Goal: Communication & Community: Connect with others

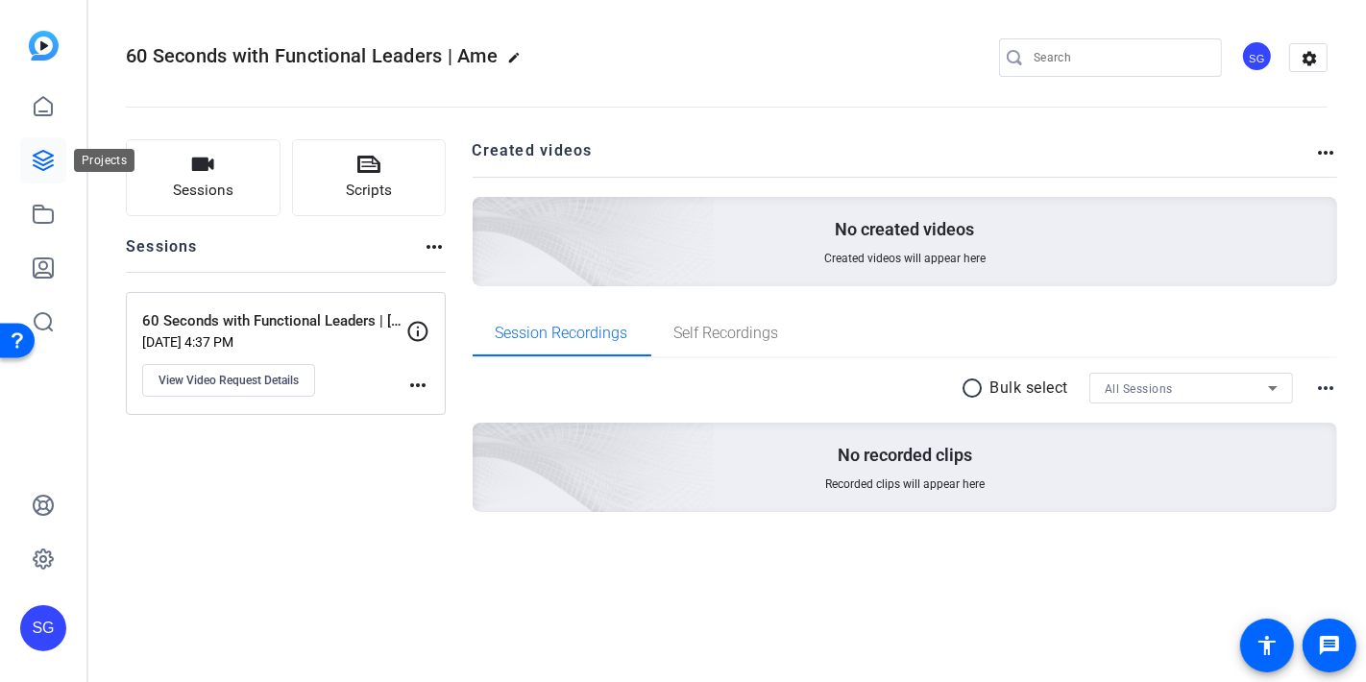
click at [37, 147] on link at bounding box center [43, 160] width 46 height 46
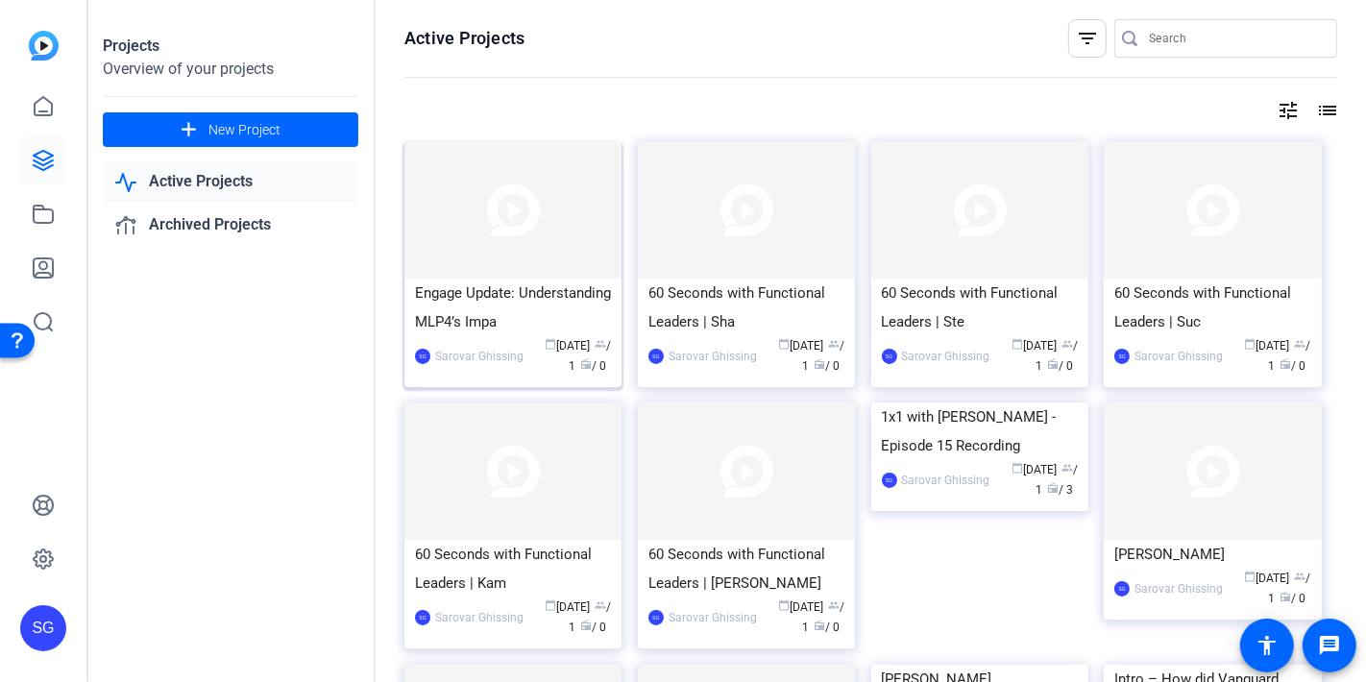
click at [485, 315] on div "Engage Update: Understanding MLP4’s Impa" at bounding box center [513, 308] width 196 height 58
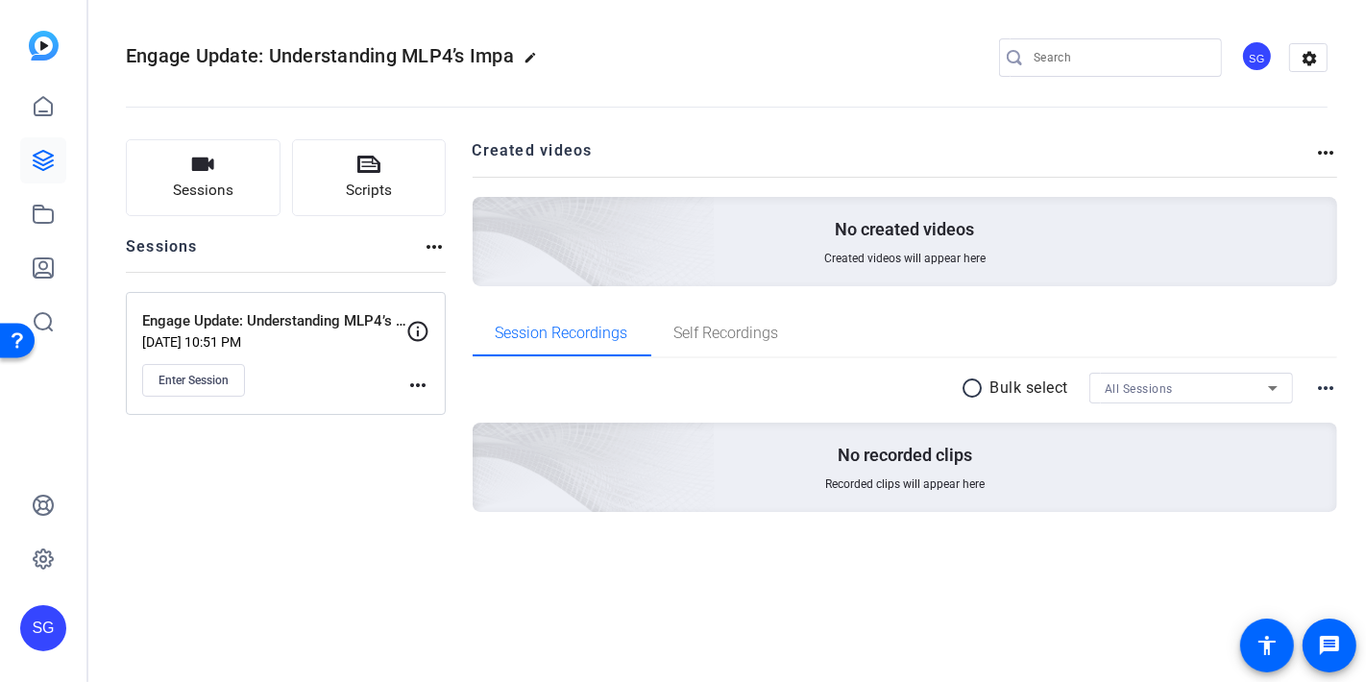
click at [255, 51] on span "Engage Update: Understanding MLP4’s Impa" at bounding box center [320, 55] width 388 height 23
click at [535, 55] on mat-icon "edit" at bounding box center [535, 62] width 23 height 23
click at [451, 50] on div "Engage Update: Understanding MLP4’s Impa check_circle clear SG settings" at bounding box center [727, 57] width 1202 height 29
click at [148, 10] on div "Engage Update: Understanding MLP4’s Impa check_circle clear SG settings" at bounding box center [727, 58] width 1202 height 145
click at [329, 60] on span "clear" at bounding box center [327, 57] width 23 height 23
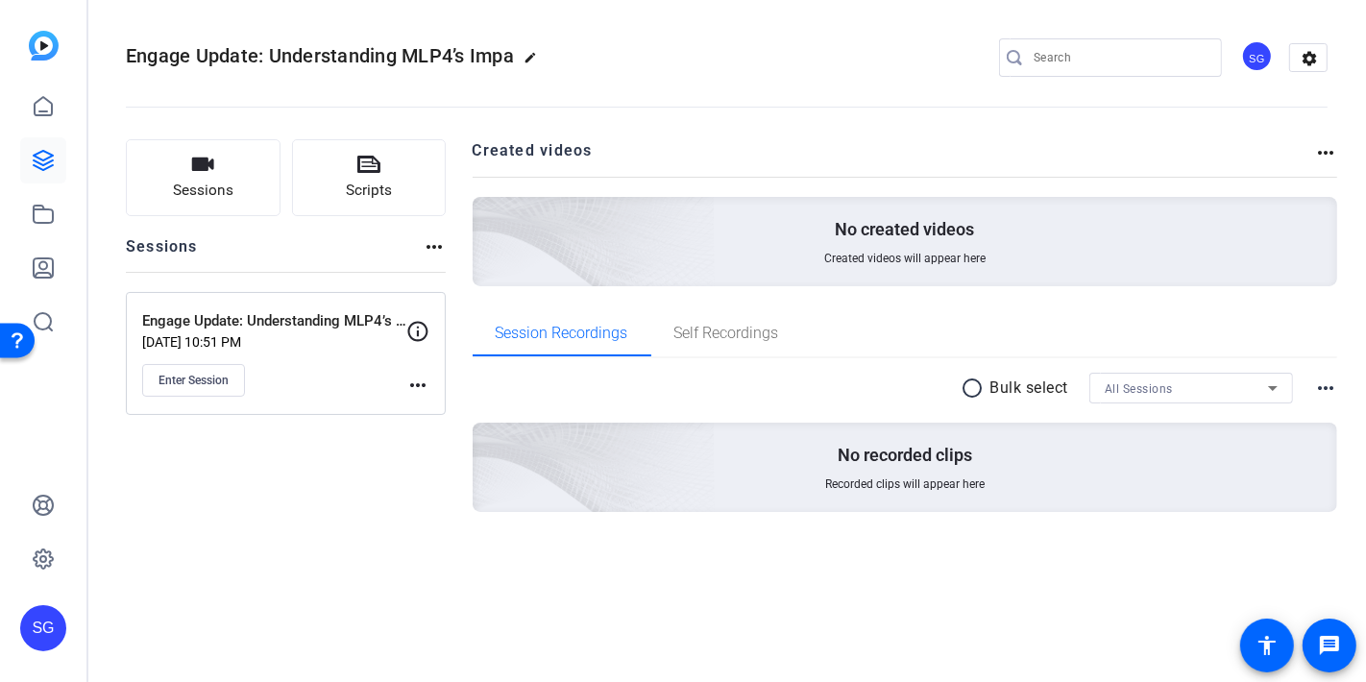
click at [291, 58] on span "Engage Update: Understanding MLP4’s Impa" at bounding box center [320, 55] width 388 height 23
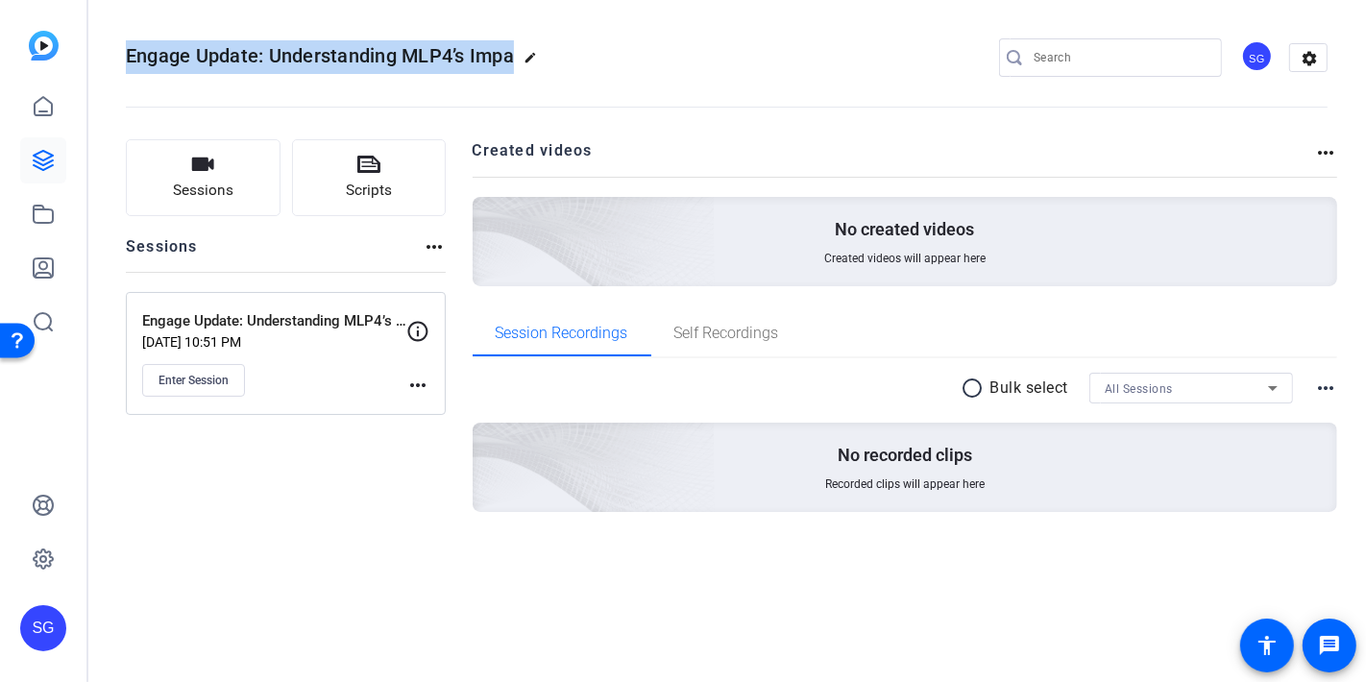
drag, startPoint x: 128, startPoint y: 55, endPoint x: 584, endPoint y: 55, distance: 456.3
click at [584, 55] on div "Engage Update: Understanding MLP4’s Impa edit SG settings" at bounding box center [727, 57] width 1202 height 29
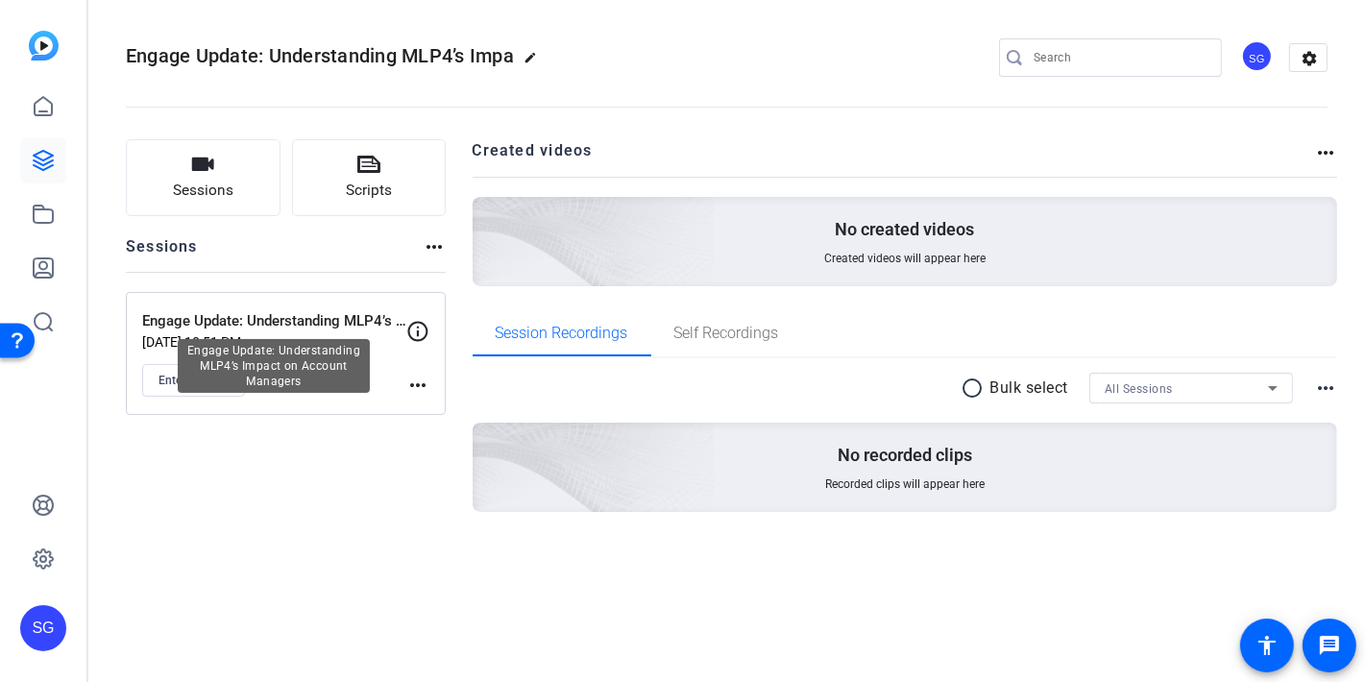
click at [397, 322] on p "Engage Update: Understanding MLP4’s Impact on Account Managers" at bounding box center [274, 321] width 264 height 22
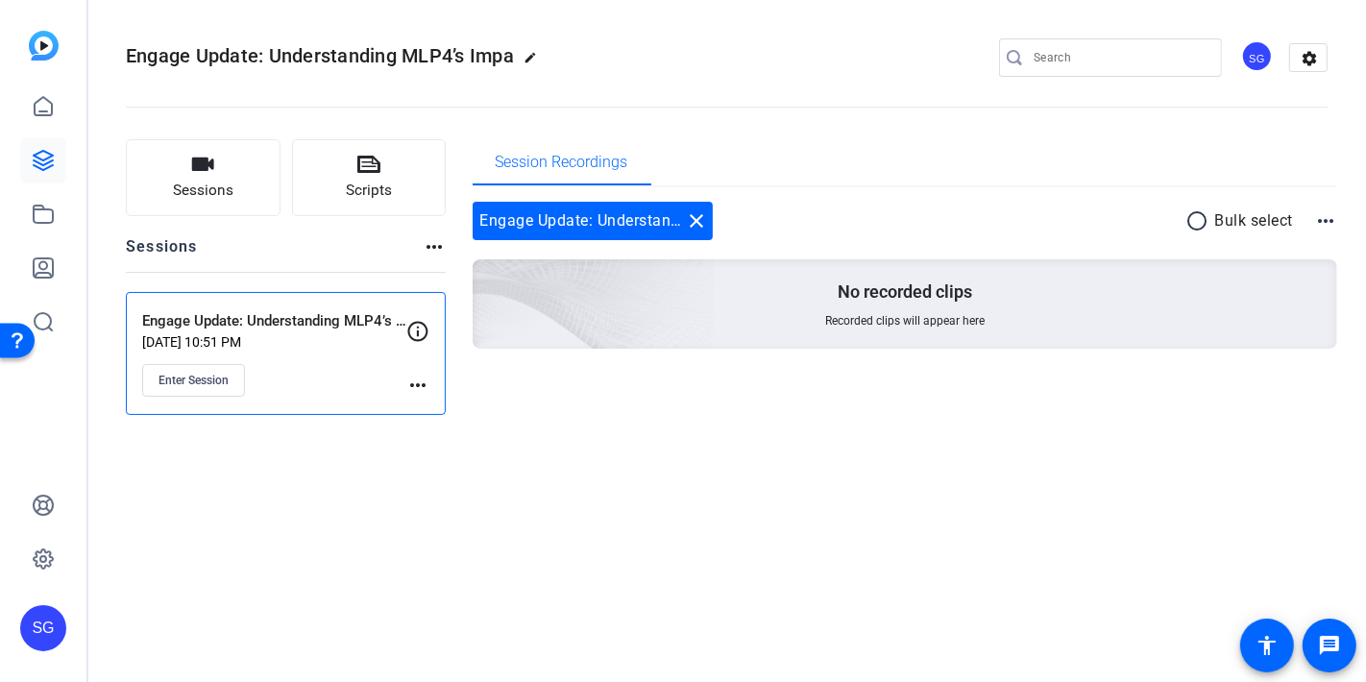
click at [302, 318] on p "Engage Update: Understanding MLP4’s Impact on Account Managers" at bounding box center [274, 321] width 264 height 22
click at [372, 58] on span "Engage Update: Understanding MLP4’s Impa" at bounding box center [320, 55] width 388 height 23
drag, startPoint x: 269, startPoint y: 482, endPoint x: 223, endPoint y: 411, distance: 84.7
click at [267, 481] on div "Engage Update: Understanding MLP4’s Impa edit SG settings Sessions Scripts Sess…" at bounding box center [726, 341] width 1279 height 682
click at [219, 377] on span "Enter Session" at bounding box center [194, 380] width 70 height 15
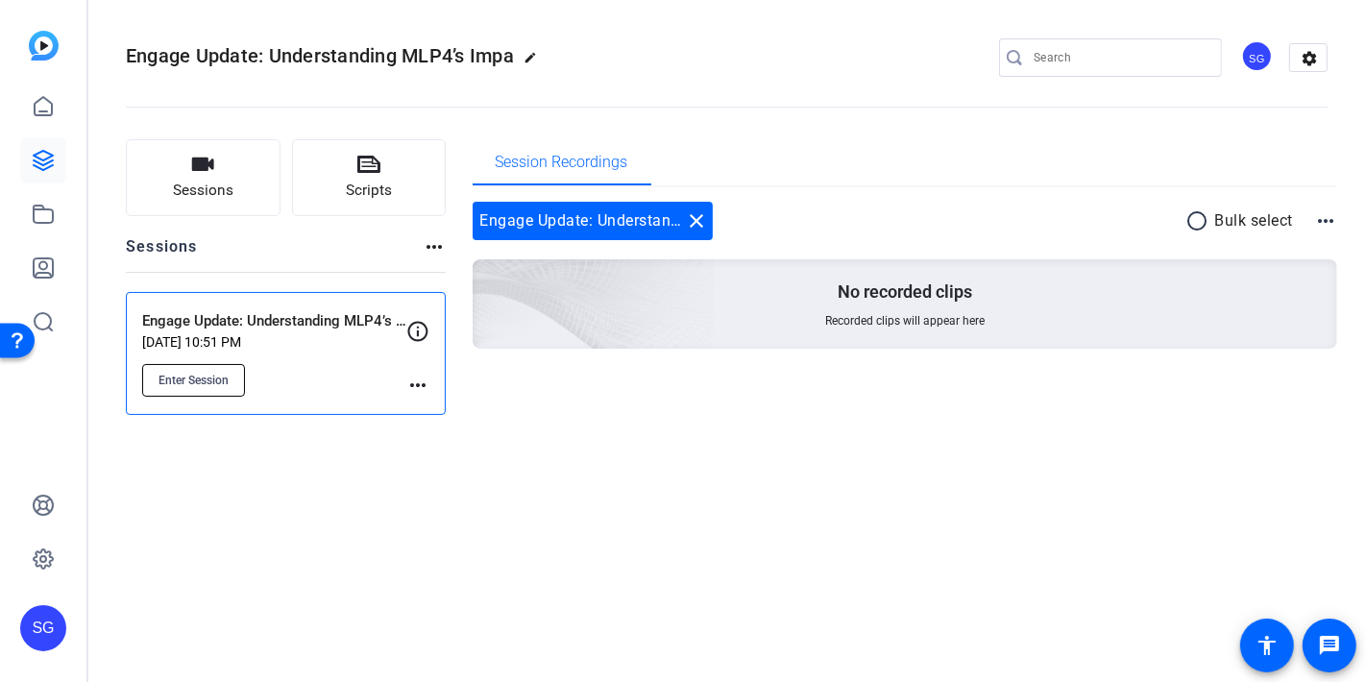
click at [209, 380] on span "Enter Session" at bounding box center [194, 380] width 70 height 15
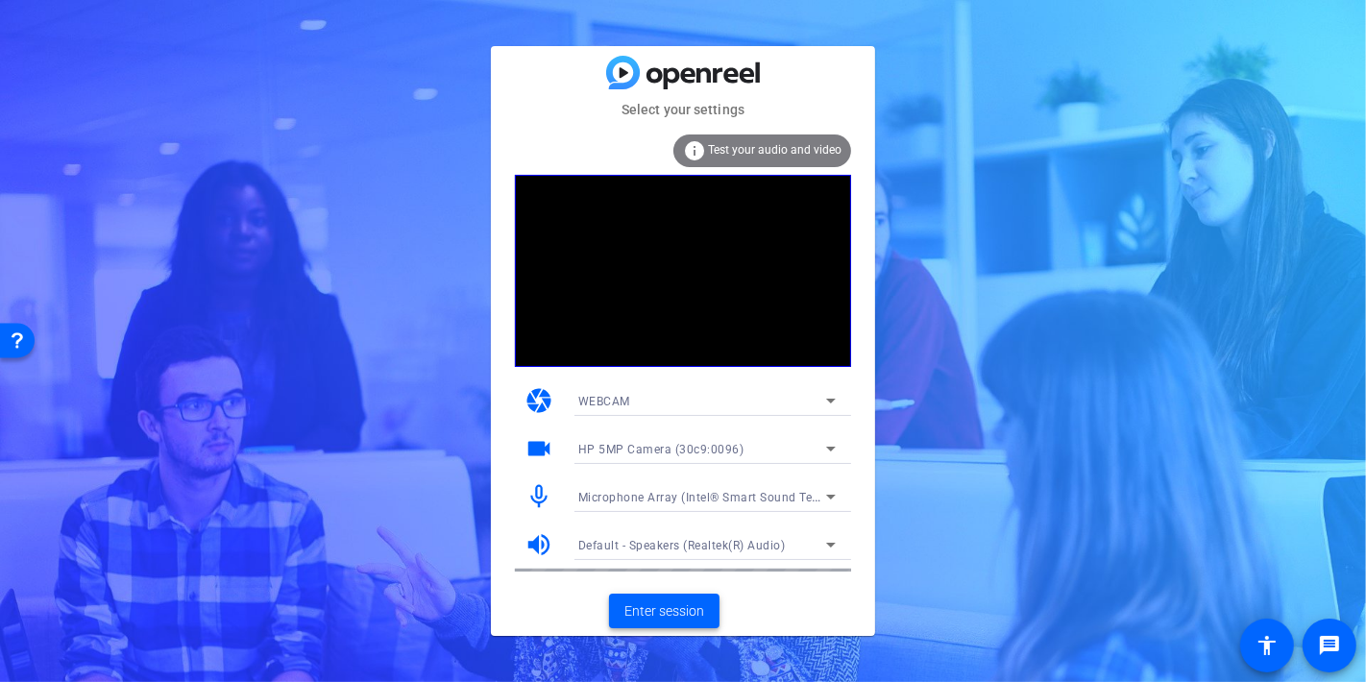
click at [657, 613] on span "Enter session" at bounding box center [664, 611] width 80 height 20
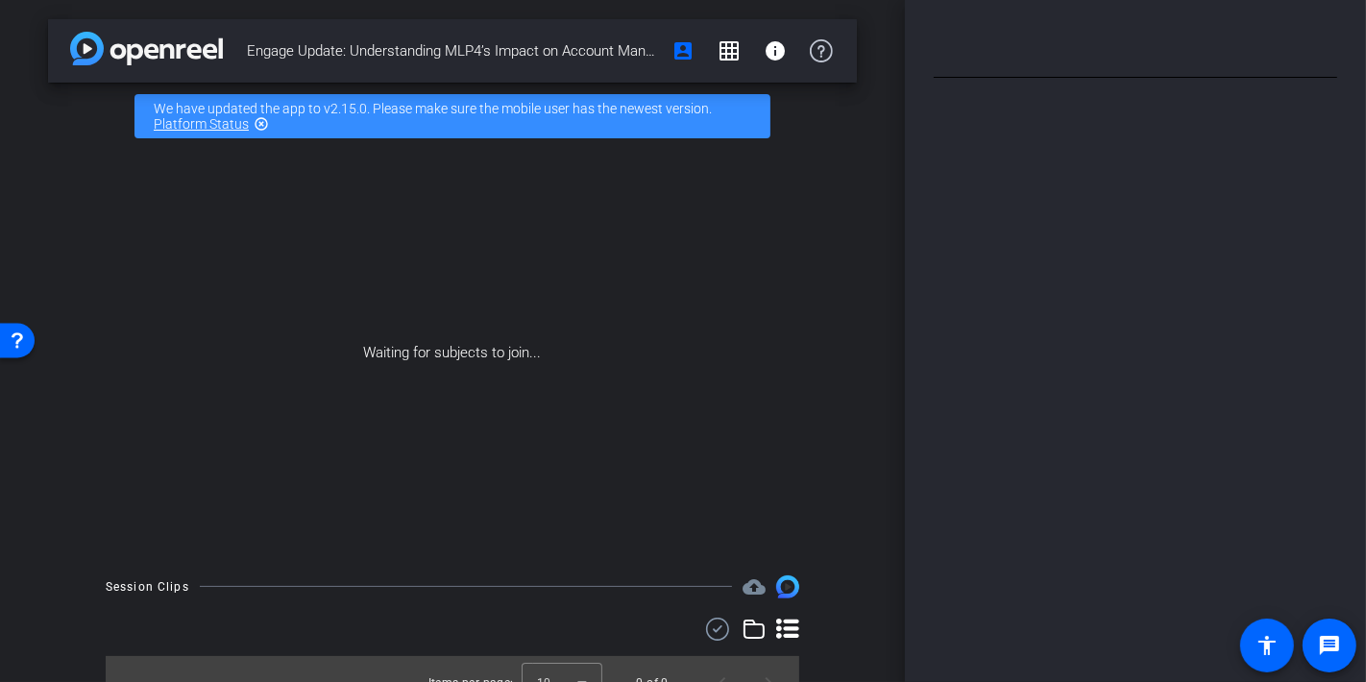
click at [406, 52] on span "Engage Update: Understanding MLP4’s Impact on Account Managers" at bounding box center [453, 51] width 413 height 38
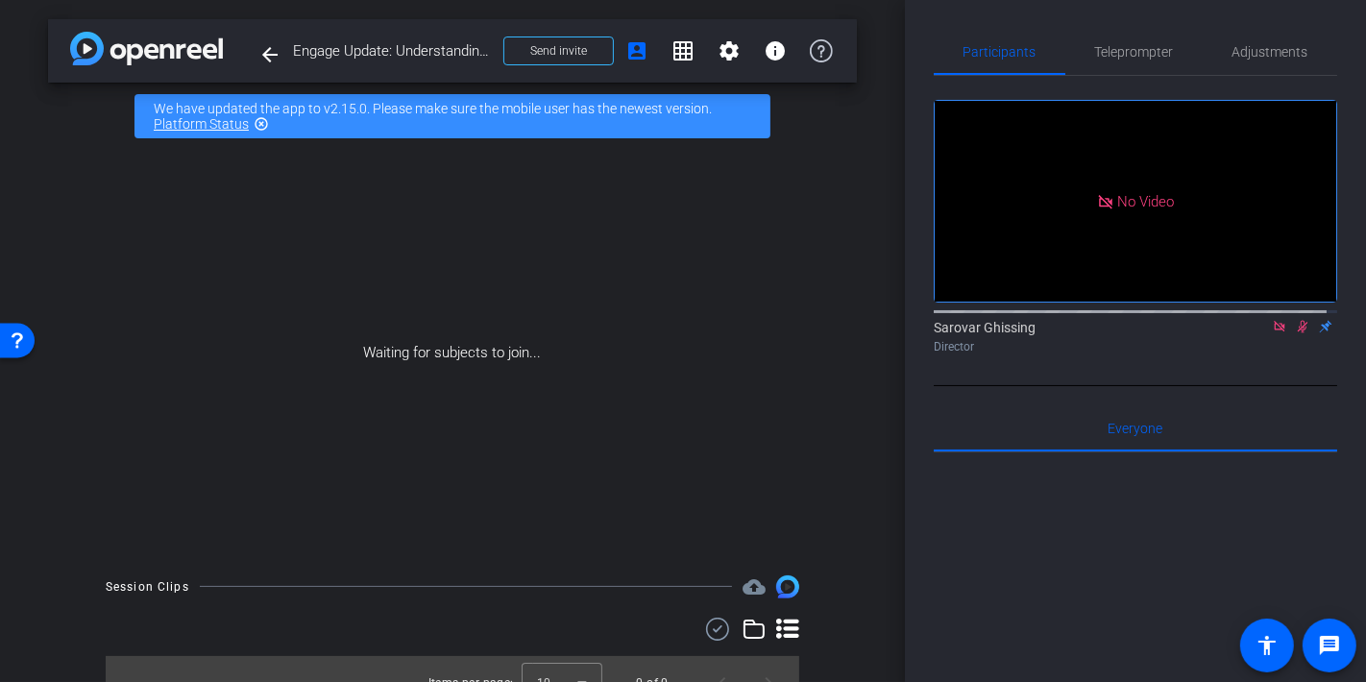
click at [368, 57] on span "Engage Update: Understanding MLP4’s Impact on Account Managers" at bounding box center [392, 51] width 199 height 38
drag, startPoint x: 293, startPoint y: 53, endPoint x: 420, endPoint y: 52, distance: 126.8
click at [485, 52] on div "arrow_back Engage Update: Understanding MLP4’s Impact on Account Managers Back …" at bounding box center [452, 50] width 809 height 63
click at [362, 51] on span "Engage Update: Understanding MLP4’s Impact on Account Managers" at bounding box center [392, 51] width 199 height 38
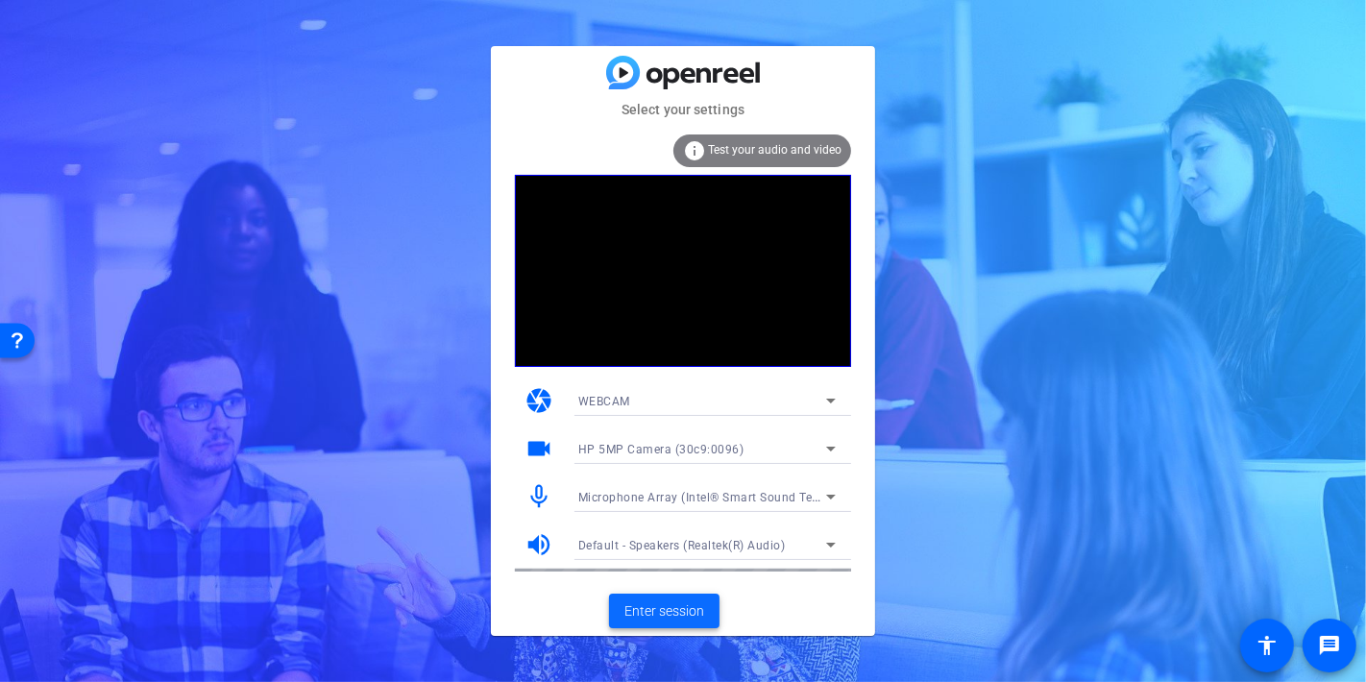
click at [661, 618] on span "Enter session" at bounding box center [664, 611] width 80 height 20
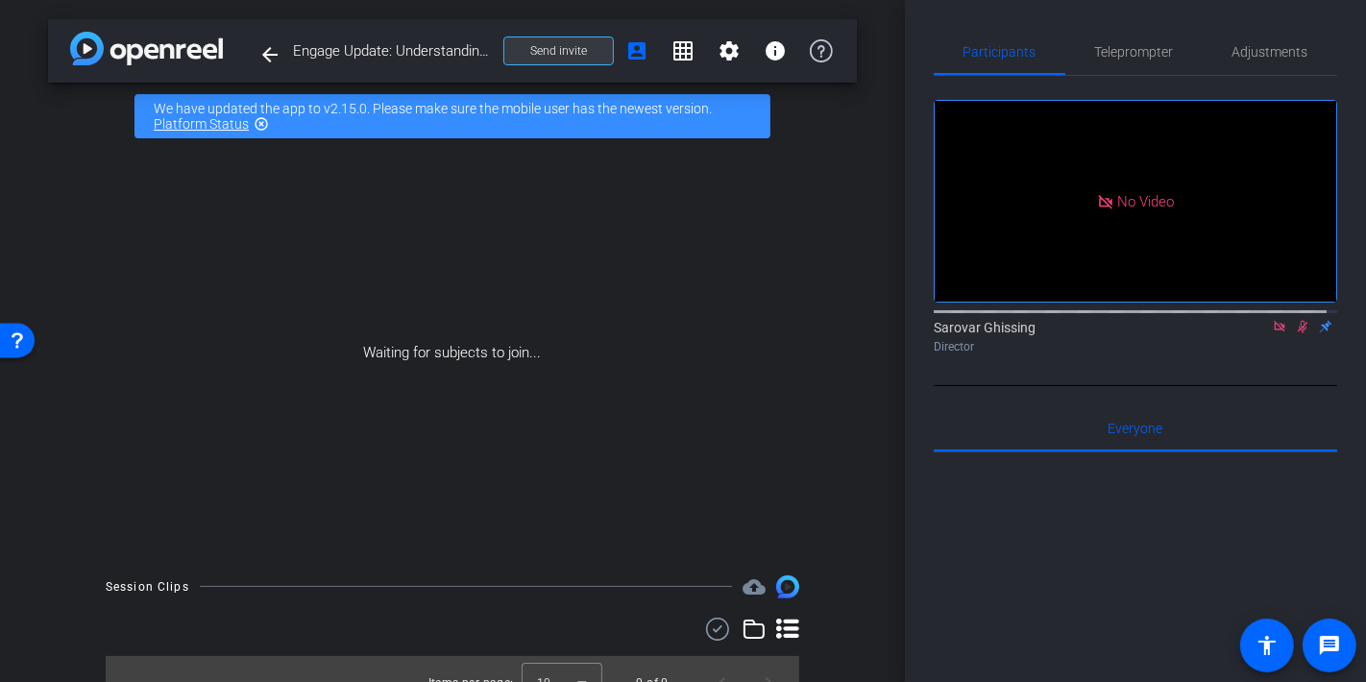
click at [533, 54] on span "Send invite" at bounding box center [558, 50] width 57 height 15
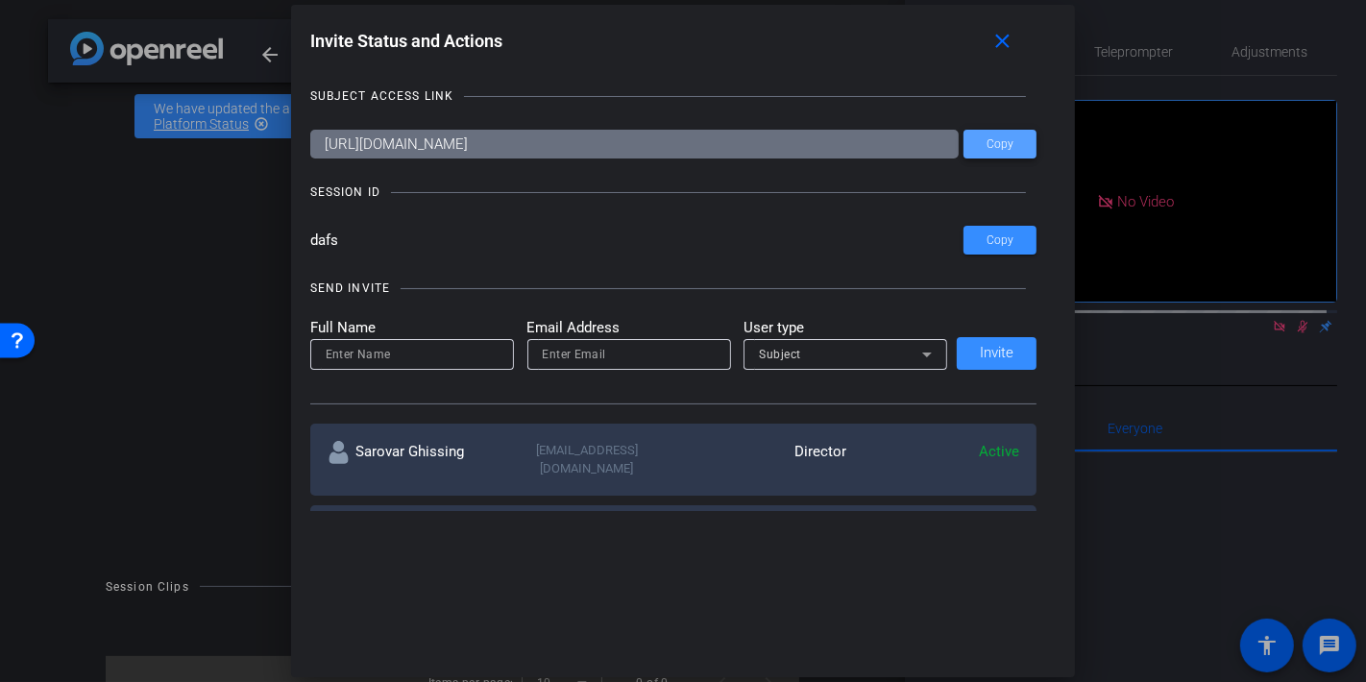
click at [1003, 144] on span "Copy" at bounding box center [1000, 144] width 27 height 14
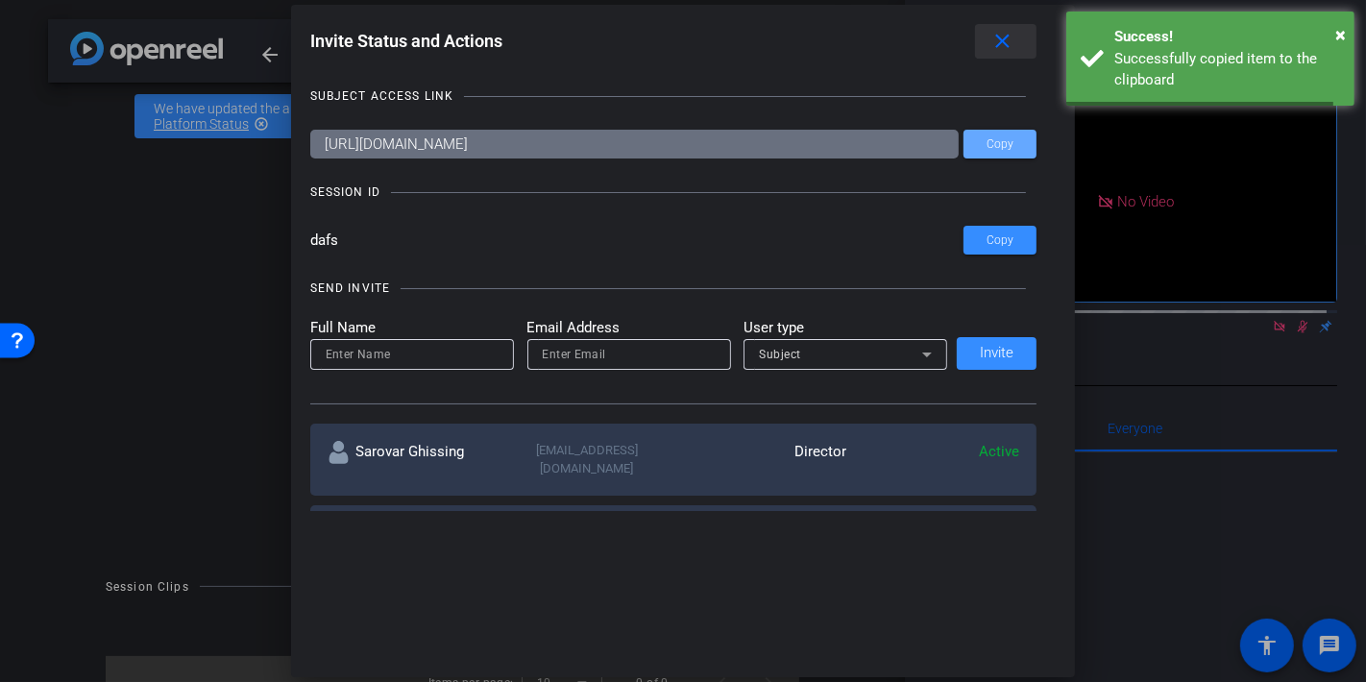
click at [1014, 40] on mat-icon "close" at bounding box center [1002, 42] width 24 height 24
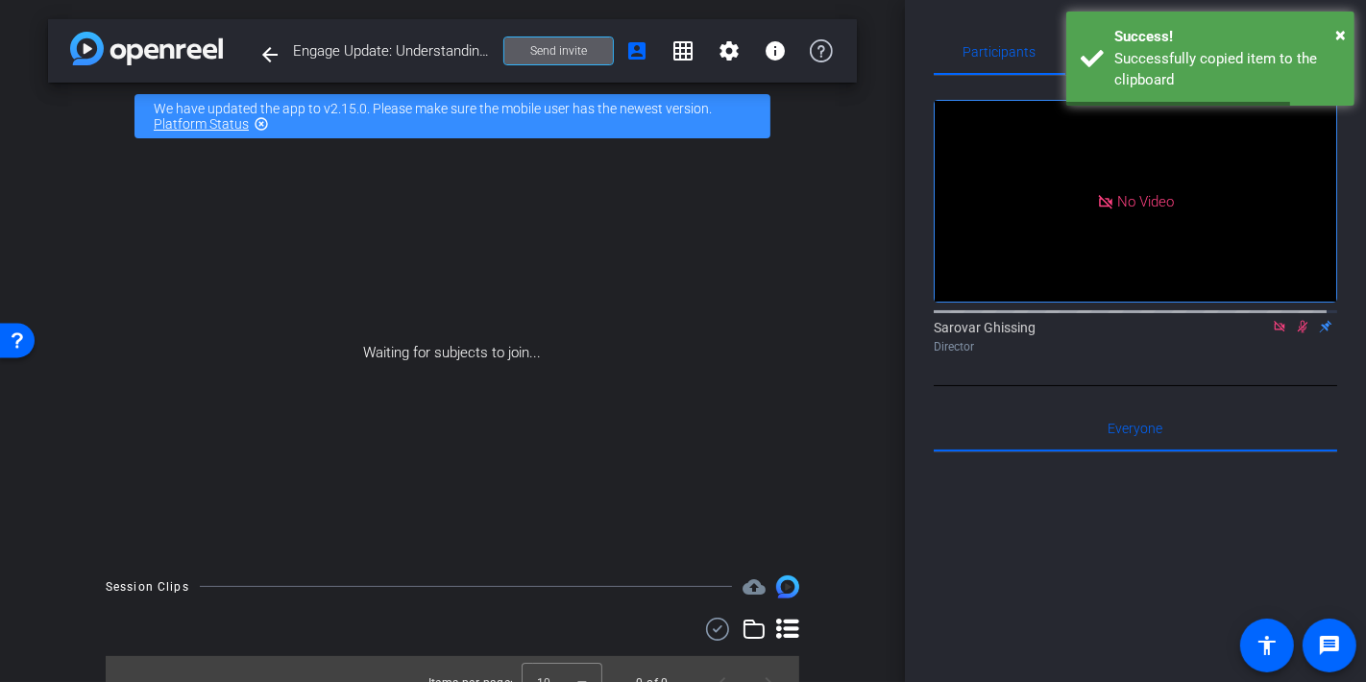
click at [30, 239] on div "arrow_back Engage Update: Understanding MLP4’s Impact on Account Managers Back …" at bounding box center [452, 341] width 905 height 682
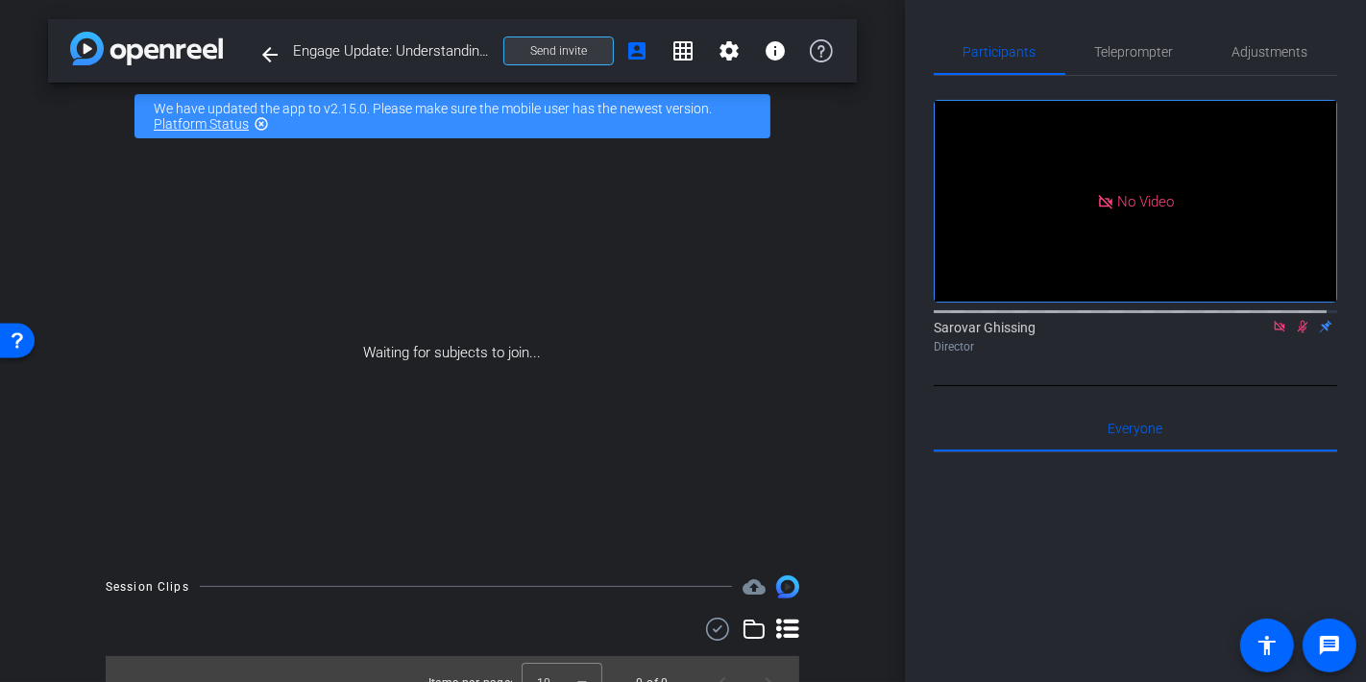
click at [546, 53] on span "Send invite" at bounding box center [558, 50] width 57 height 15
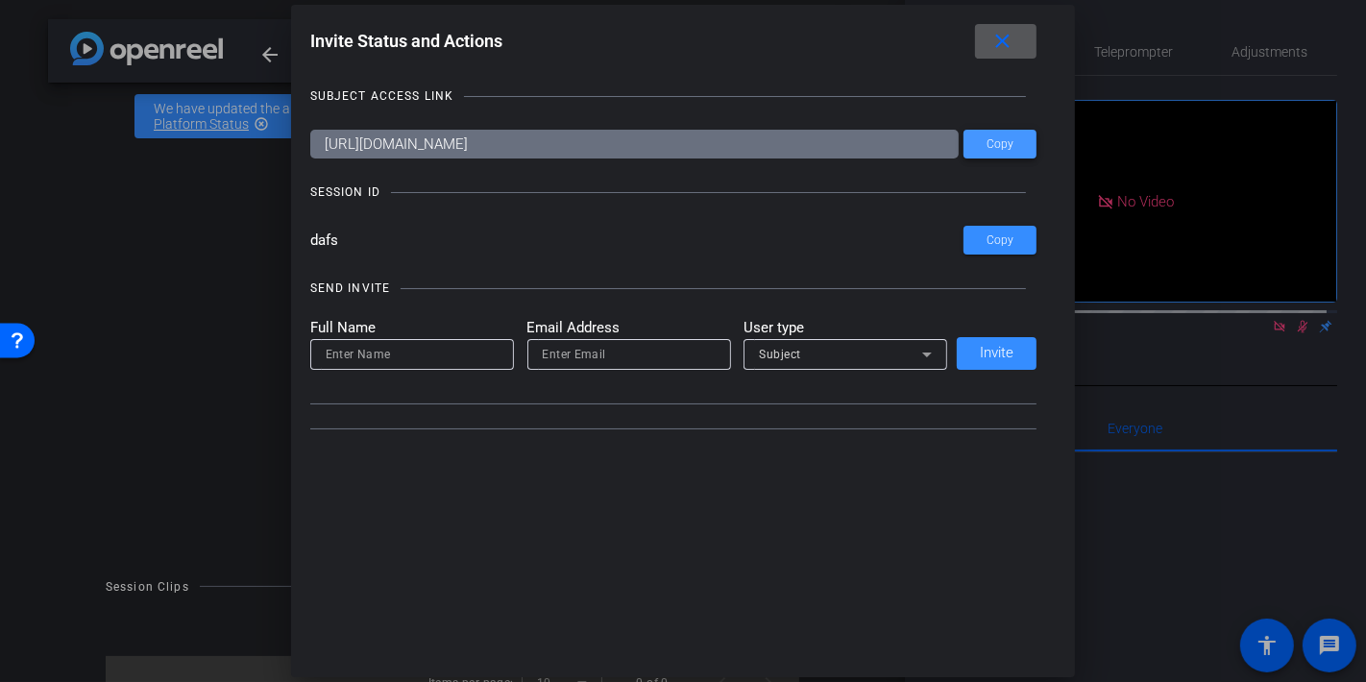
click at [999, 146] on span "Copy" at bounding box center [1000, 144] width 27 height 14
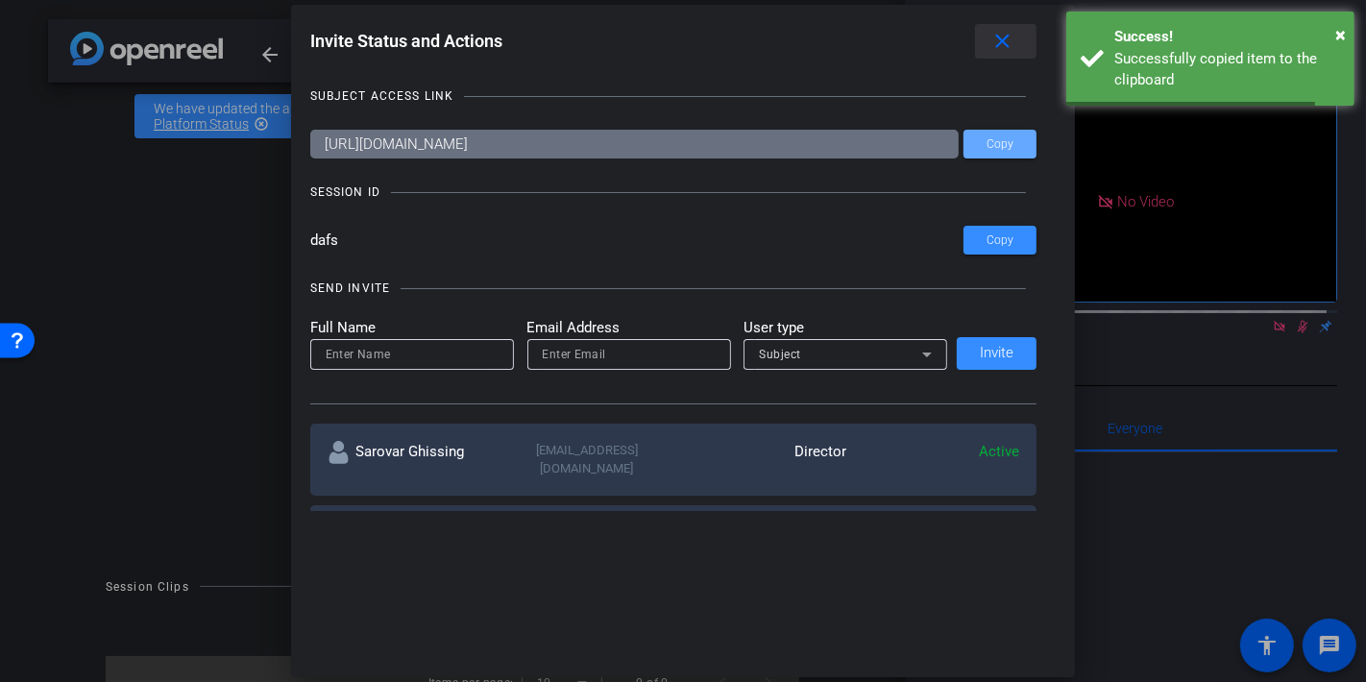
click at [1007, 48] on mat-icon "close" at bounding box center [1002, 42] width 24 height 24
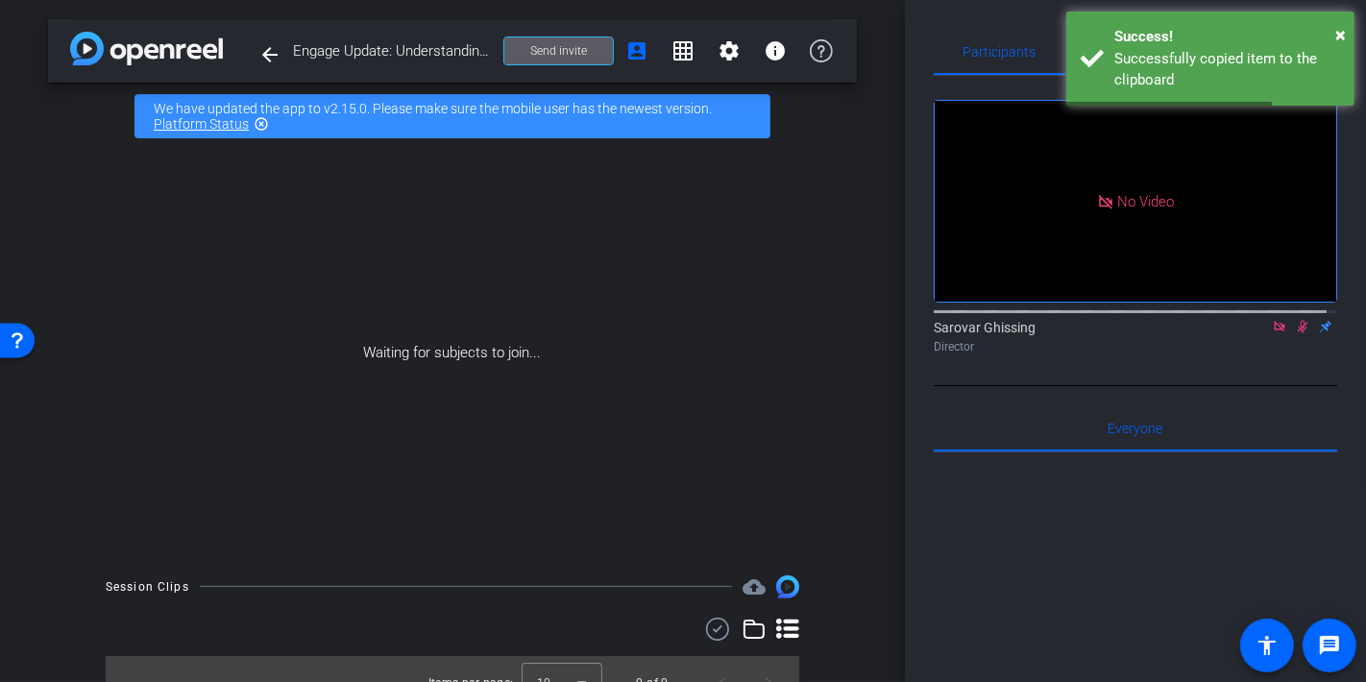
click at [79, 204] on div "Waiting for subjects to join..." at bounding box center [452, 353] width 809 height 406
